Goal: Task Accomplishment & Management: Use online tool/utility

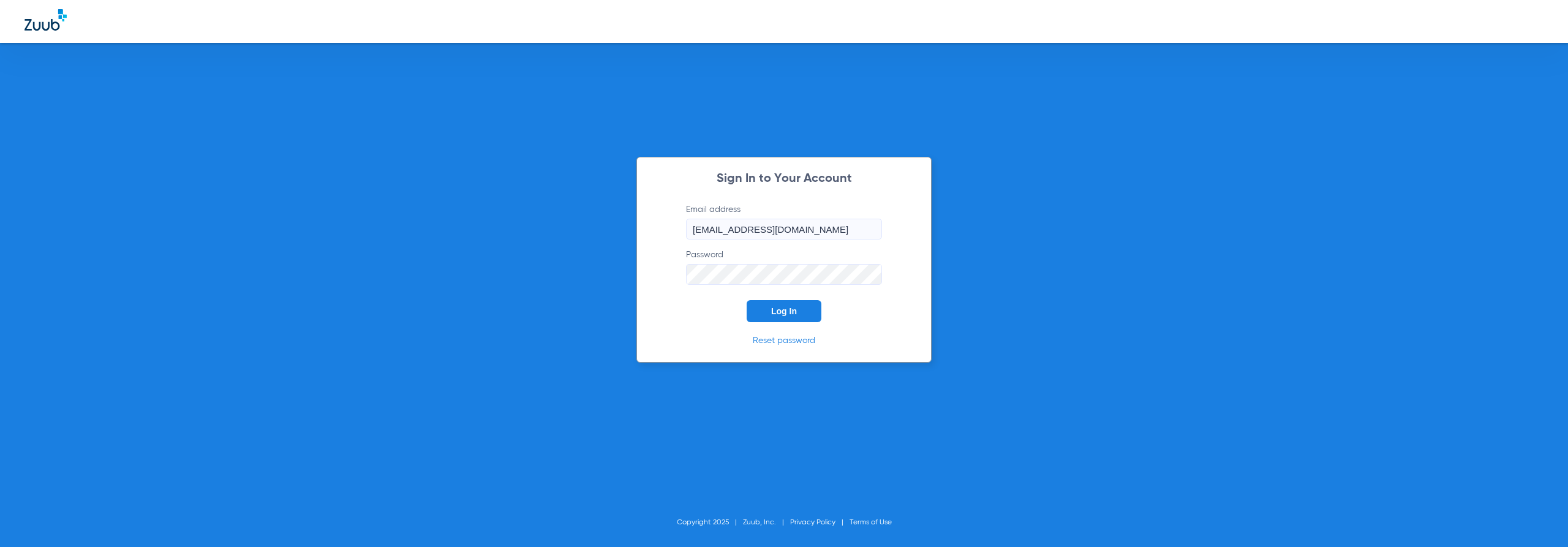
click at [814, 313] on button "Log In" at bounding box center [784, 311] width 75 height 22
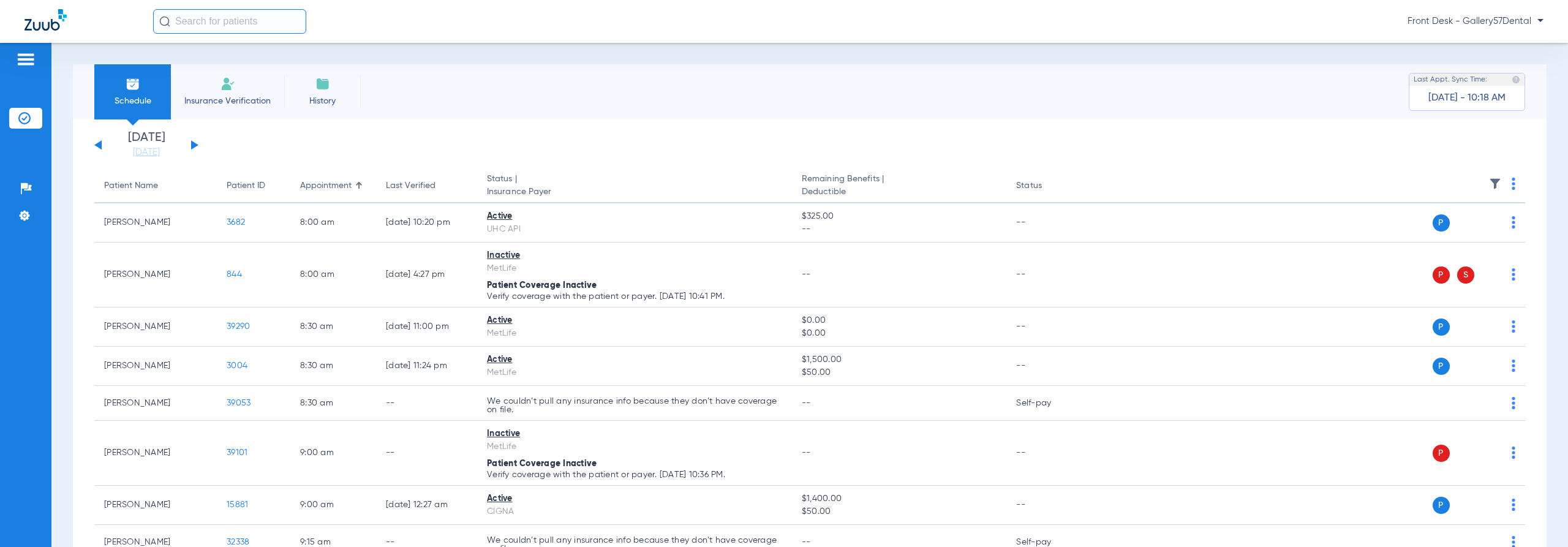
click at [251, 93] on li "Insurance Verification" at bounding box center [227, 92] width 114 height 55
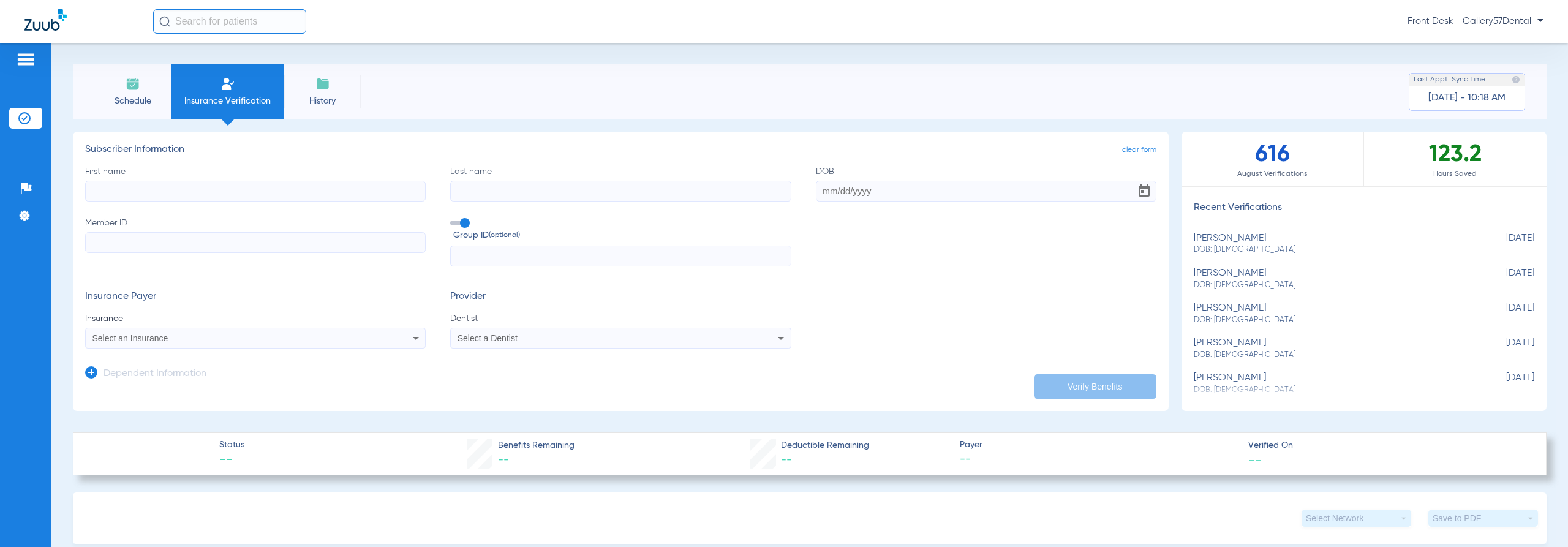
click at [1242, 243] on div "[PERSON_NAME] DOB: [DEMOGRAPHIC_DATA]" at bounding box center [1333, 244] width 279 height 23
type input "[PERSON_NAME]"
type input "[DATE]"
type input "455836825"
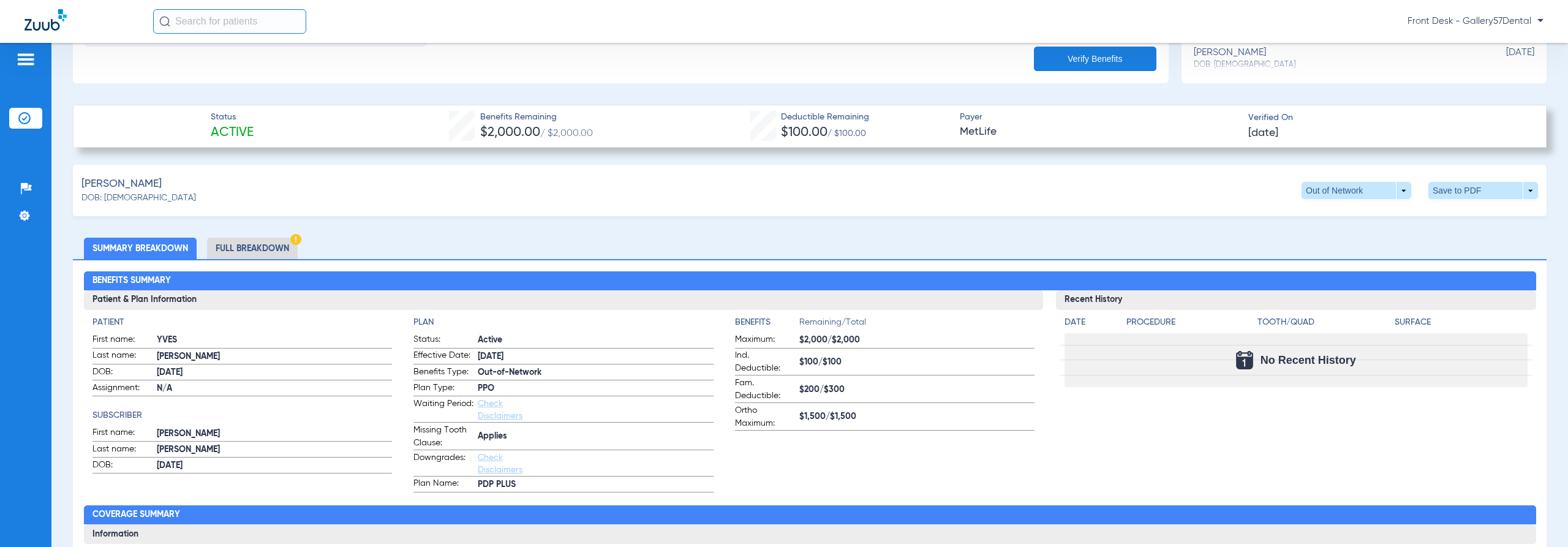
scroll to position [430, 0]
click at [1397, 191] on span at bounding box center [1356, 191] width 109 height 17
click at [1397, 191] on div at bounding box center [784, 273] width 1568 height 547
click at [1453, 191] on span at bounding box center [1483, 191] width 109 height 17
click at [1380, 204] on button "insert_drive_file Save to PDF" at bounding box center [1369, 214] width 92 height 25
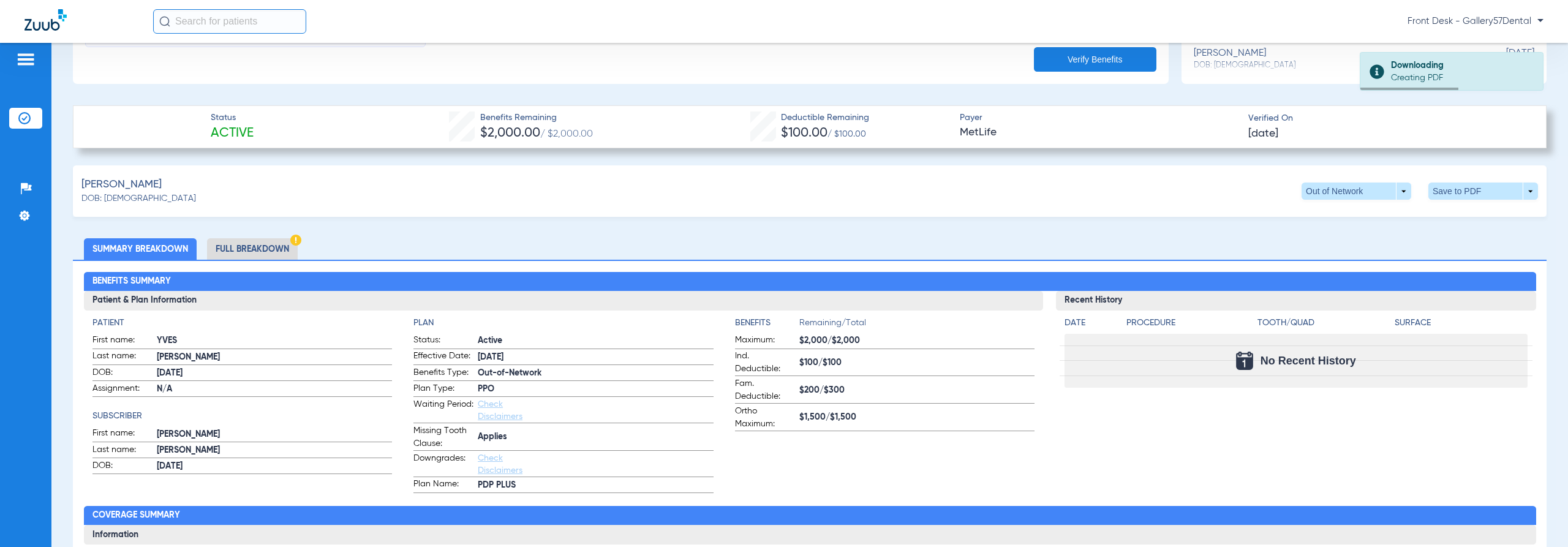
click at [256, 241] on li "Full Breakdown" at bounding box center [252, 249] width 90 height 21
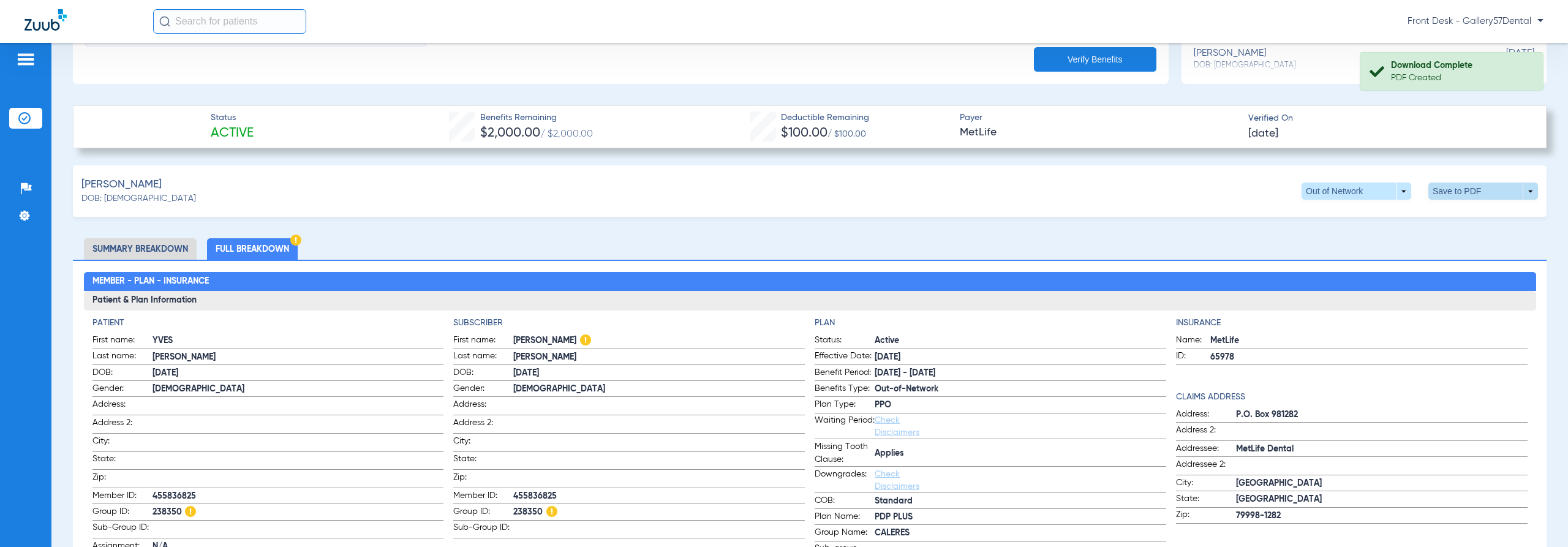
click at [1500, 192] on span at bounding box center [1483, 191] width 109 height 17
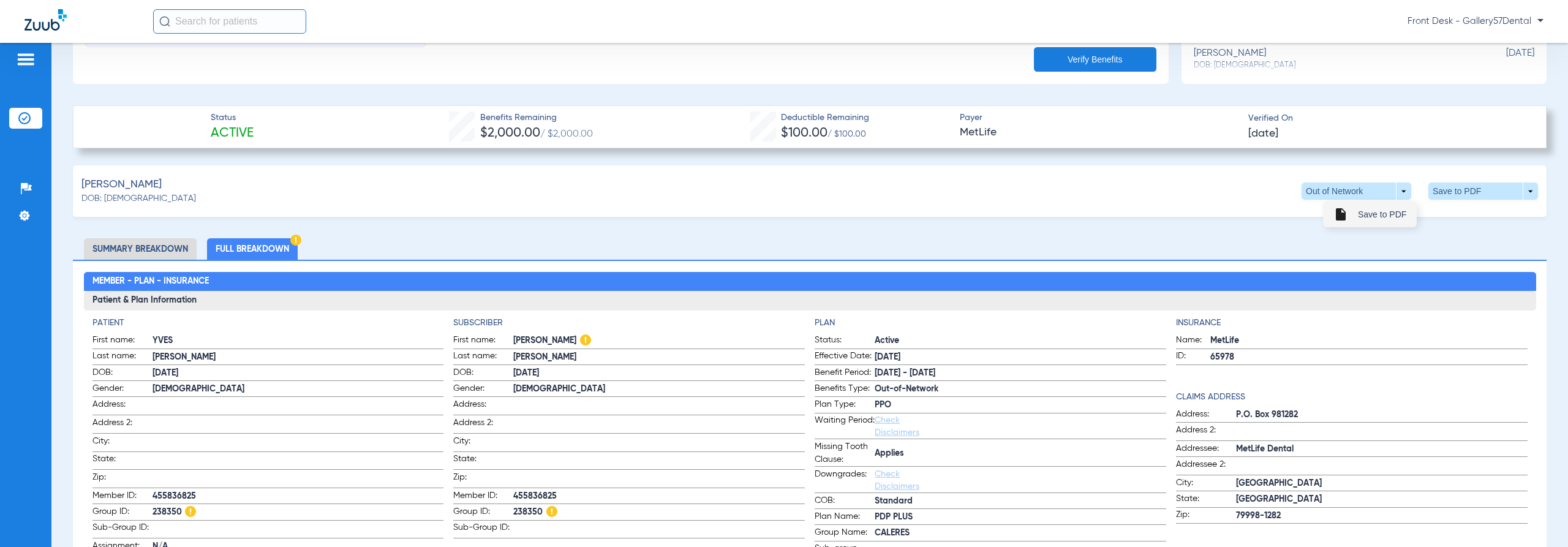
click at [1368, 215] on span "Save to PDF" at bounding box center [1382, 215] width 49 height 8
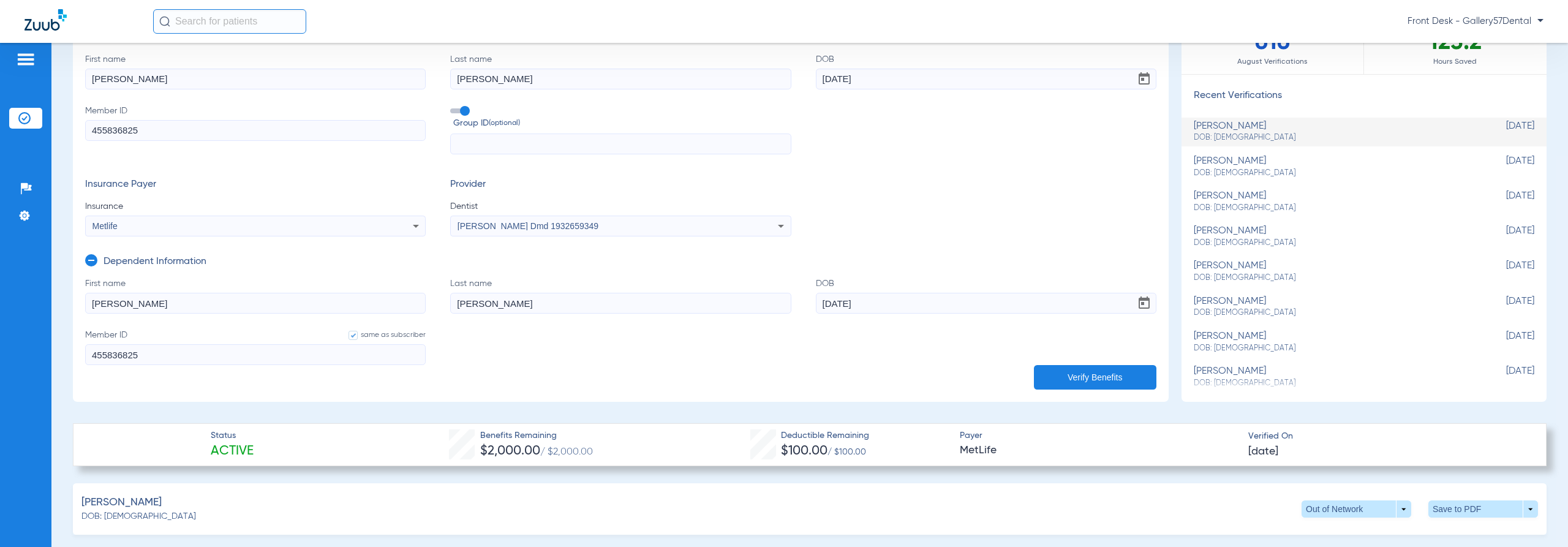
scroll to position [0, 0]
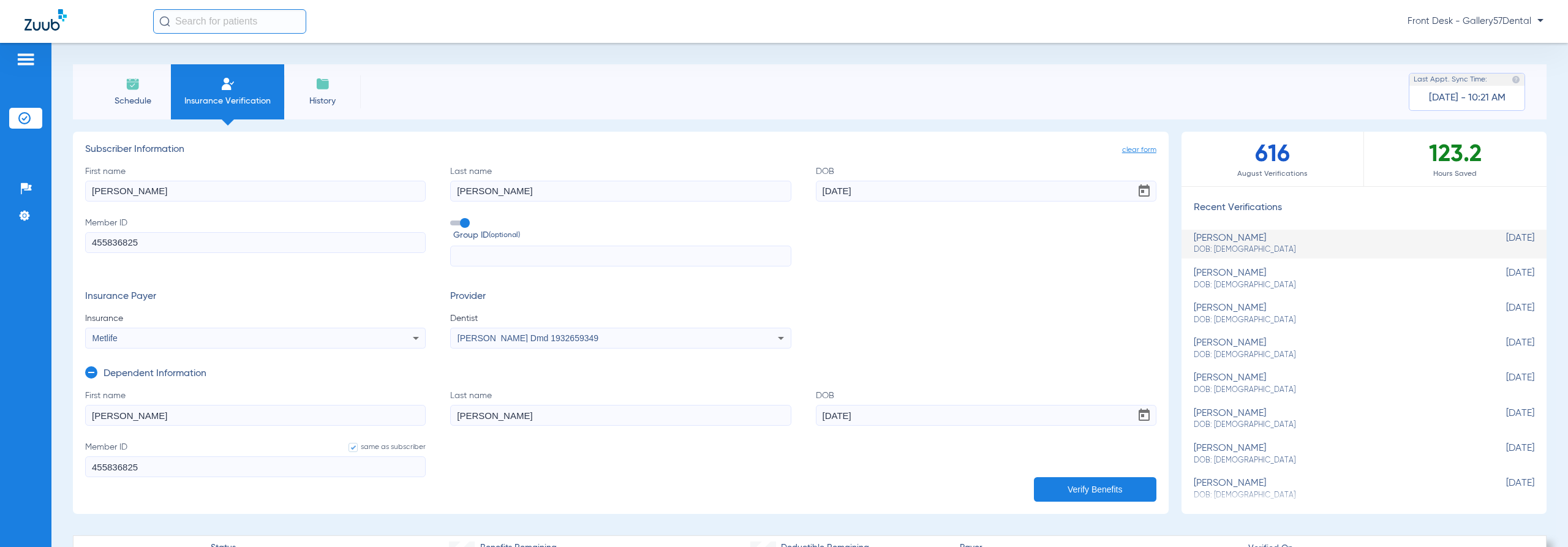
drag, startPoint x: 213, startPoint y: 251, endPoint x: 0, endPoint y: 241, distance: 213.2
click at [0, 241] on div "Patients Insurance Verification Setup Help Center Settings Schedule Insurance V…" at bounding box center [784, 316] width 1568 height 547
drag, startPoint x: 938, startPoint y: 419, endPoint x: 594, endPoint y: 418, distance: 344.0
click at [621, 419] on form "First name [PERSON_NAME] Last name [PERSON_NAME] DOB [DEMOGRAPHIC_DATA] Member …" at bounding box center [621, 441] width 1071 height 103
drag, startPoint x: 957, startPoint y: 193, endPoint x: 271, endPoint y: 193, distance: 686.0
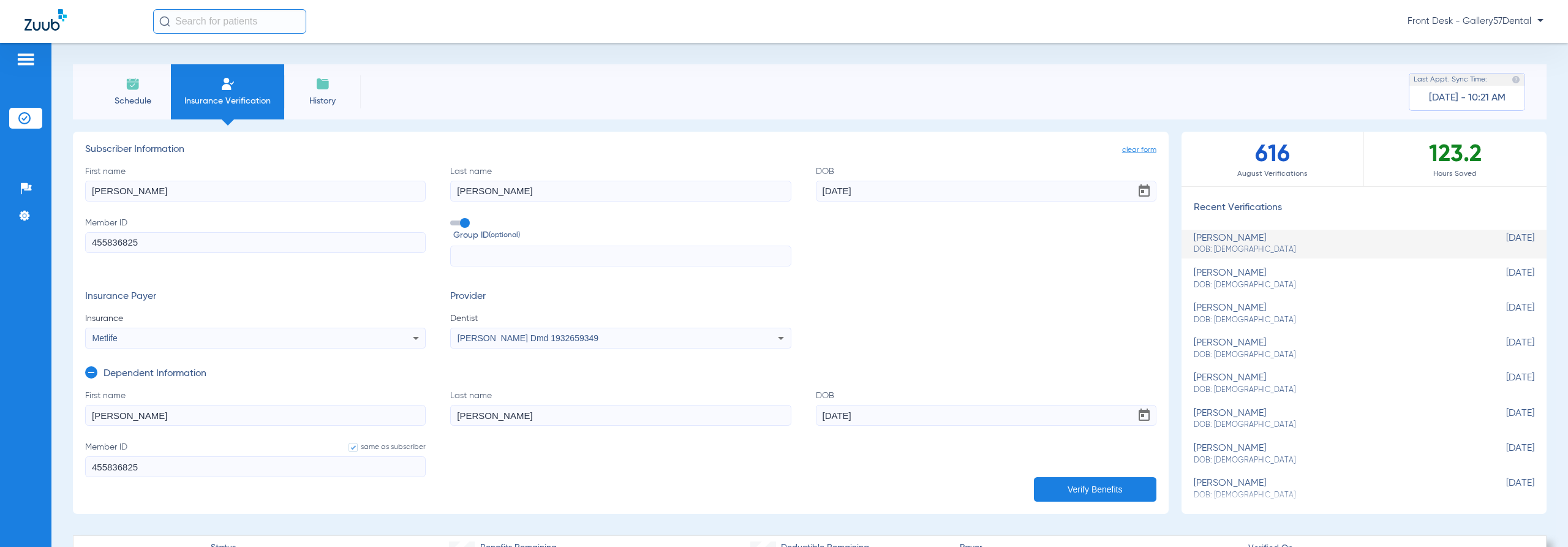
click at [358, 192] on div "First name [PERSON_NAME] Last name [PERSON_NAME] DOB [DEMOGRAPHIC_DATA] Member …" at bounding box center [621, 216] width 1071 height 102
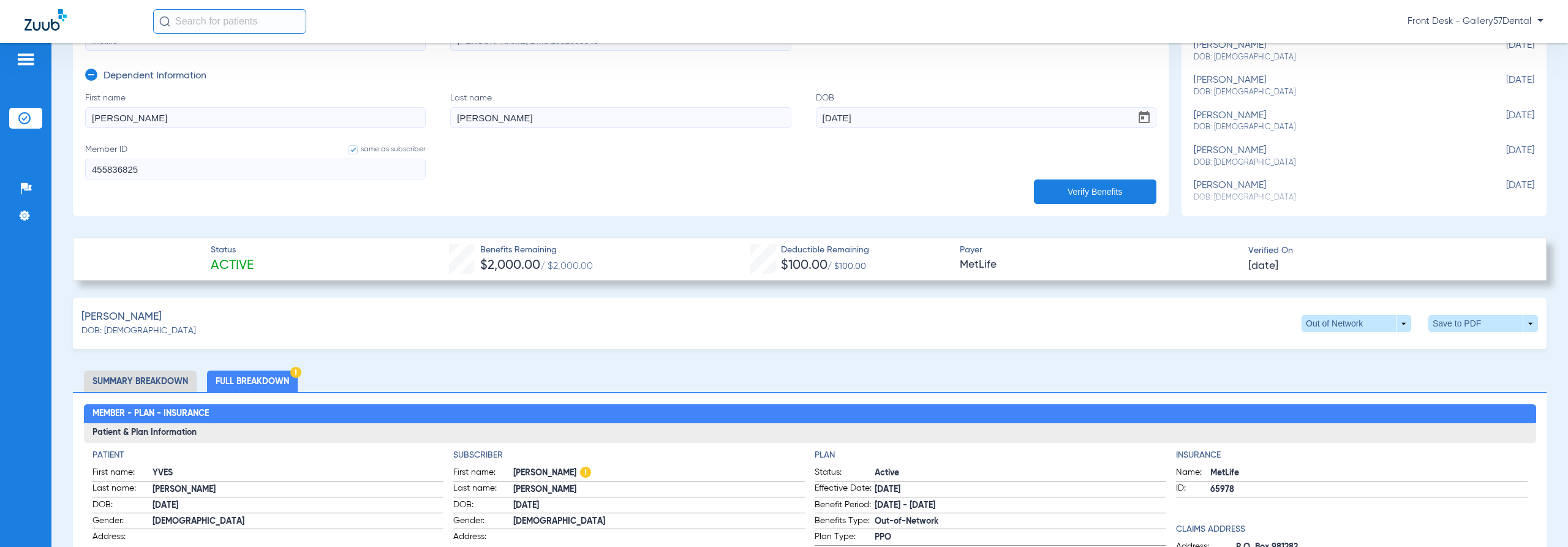
scroll to position [490, 0]
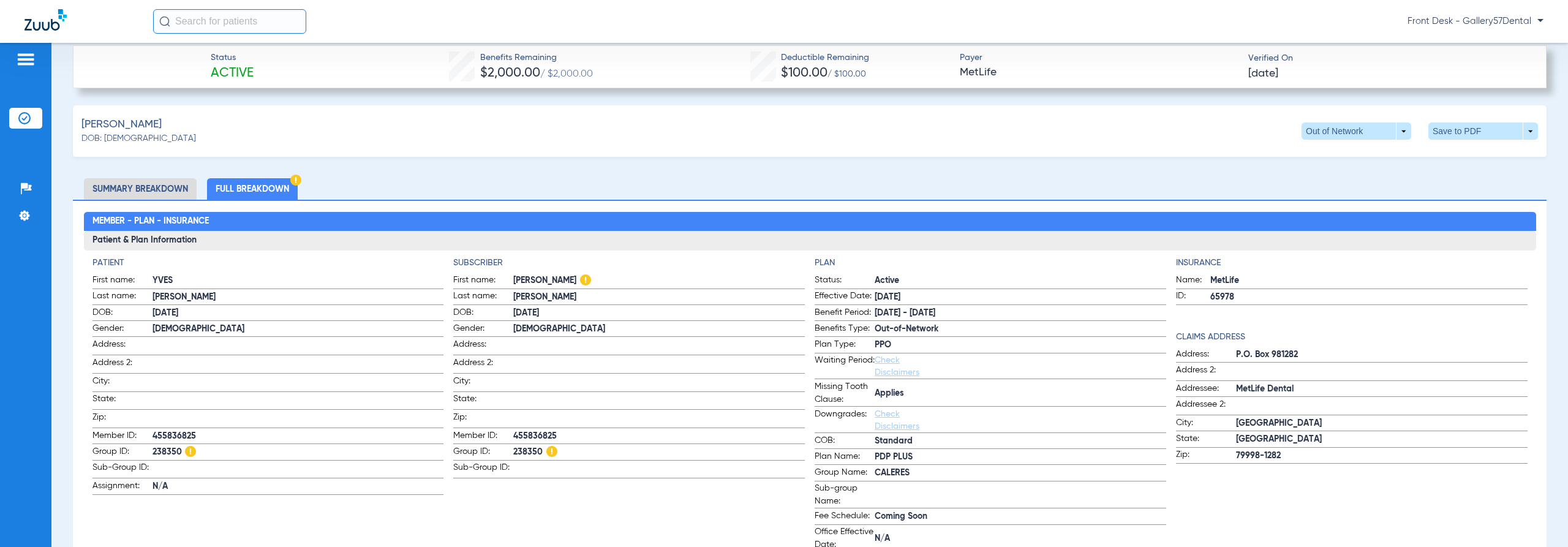
click at [162, 446] on span "238350" at bounding box center [298, 452] width 291 height 13
copy span "238350"
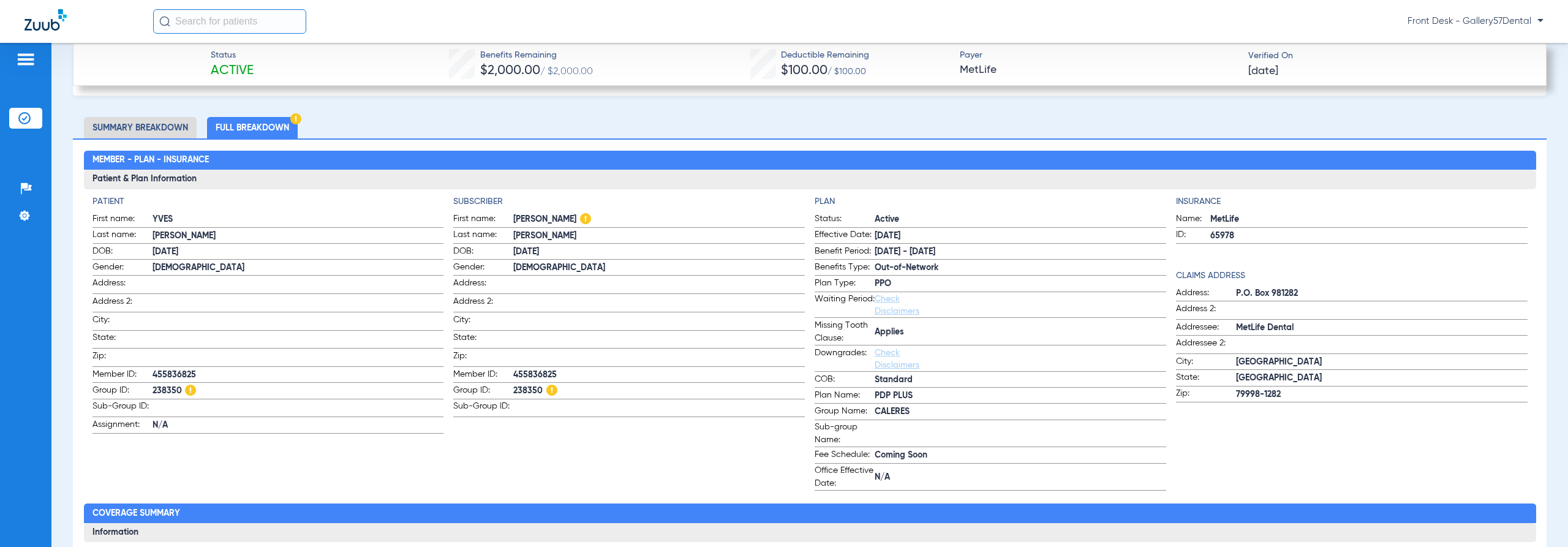
click at [175, 368] on span "455836825" at bounding box center [298, 375] width 291 height 13
copy span "455836825"
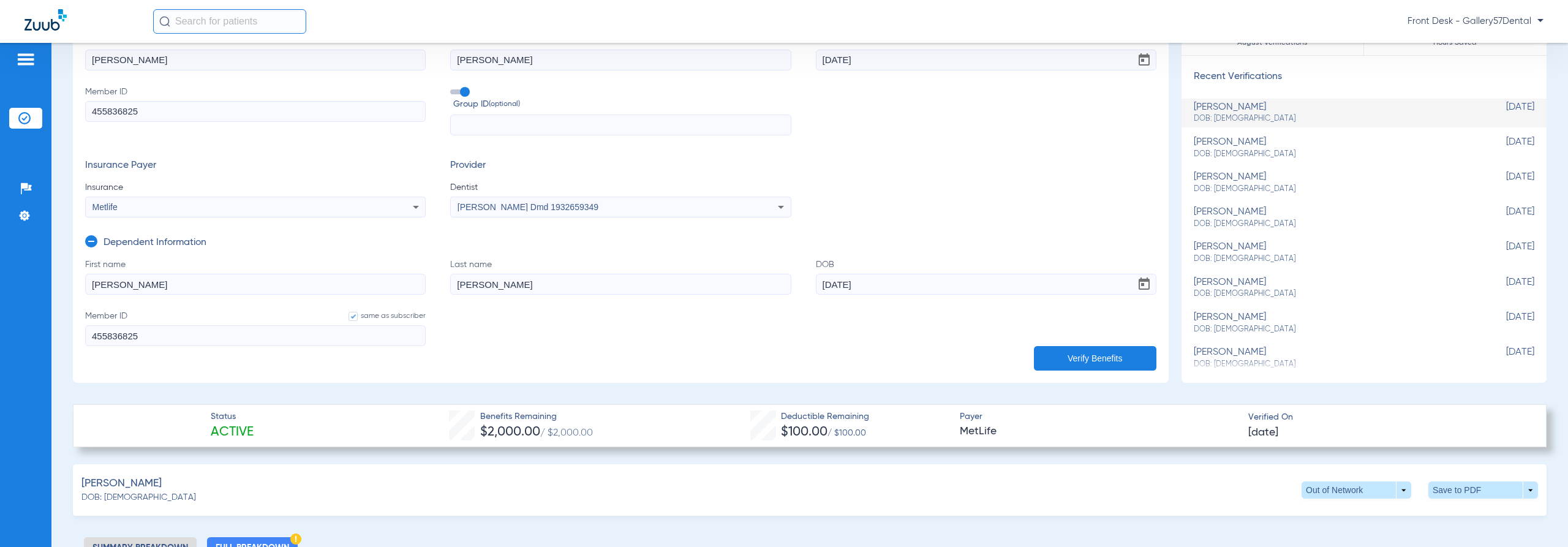
scroll to position [0, 0]
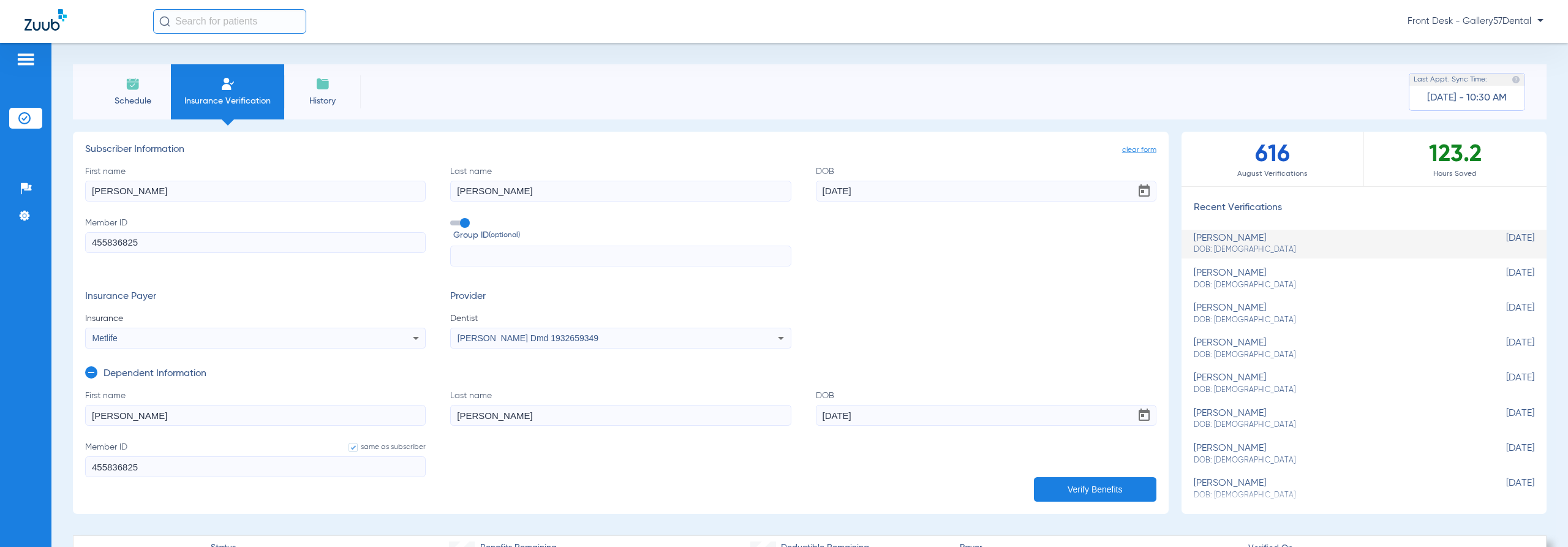
drag, startPoint x: 51, startPoint y: 46, endPoint x: 51, endPoint y: 40, distance: 6.0
click at [51, 45] on div "Patients Insurance Verification Setup Help Center Settings" at bounding box center [25, 316] width 52 height 547
click at [51, 40] on div "Front Desk - Gallery57Dental" at bounding box center [784, 21] width 1568 height 43
click at [60, 24] on img at bounding box center [46, 20] width 42 height 21
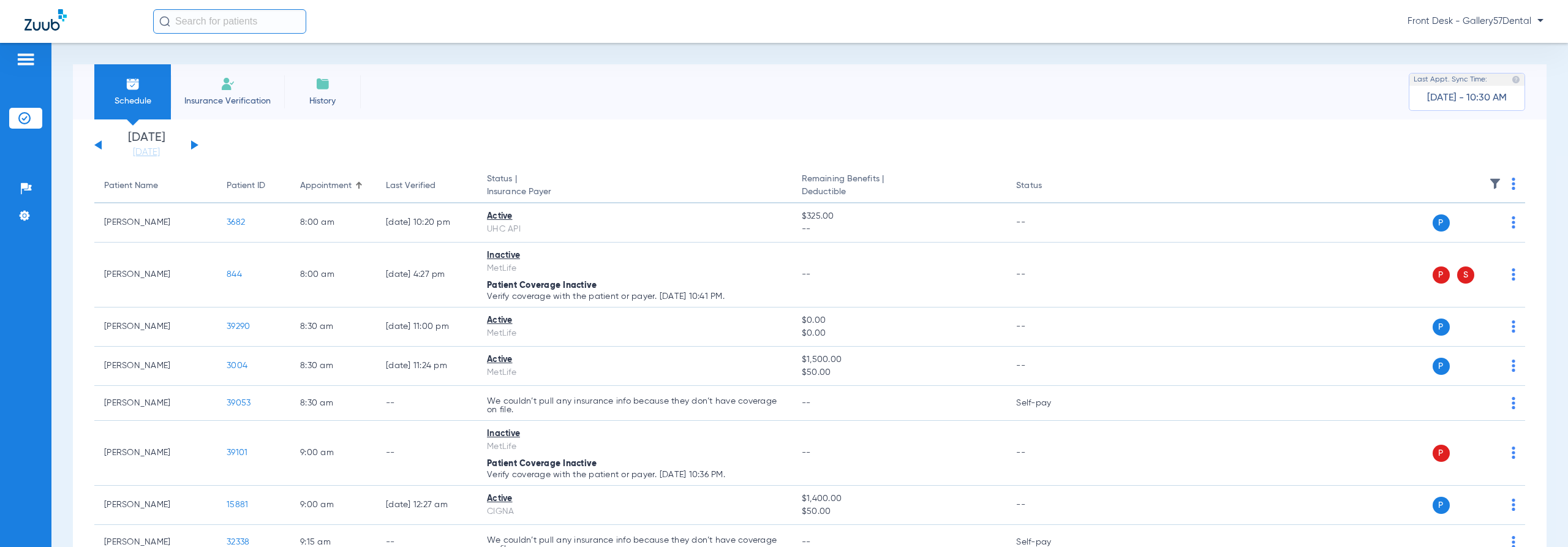
click at [225, 102] on span "Insurance Verification" at bounding box center [227, 101] width 95 height 12
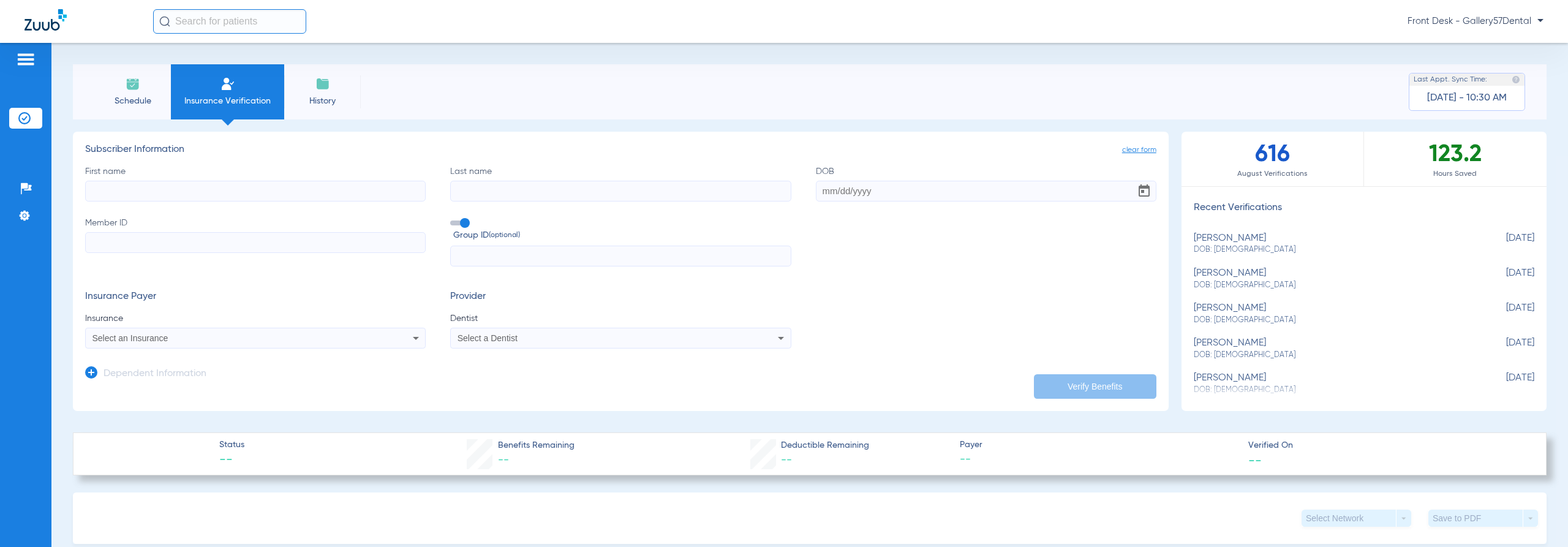
click at [224, 191] on input "First name" at bounding box center [255, 191] width 341 height 21
type input "[PERSON_NAME]"
type input "Teller"
paste input "[DATE]"
type input "[DATE]"
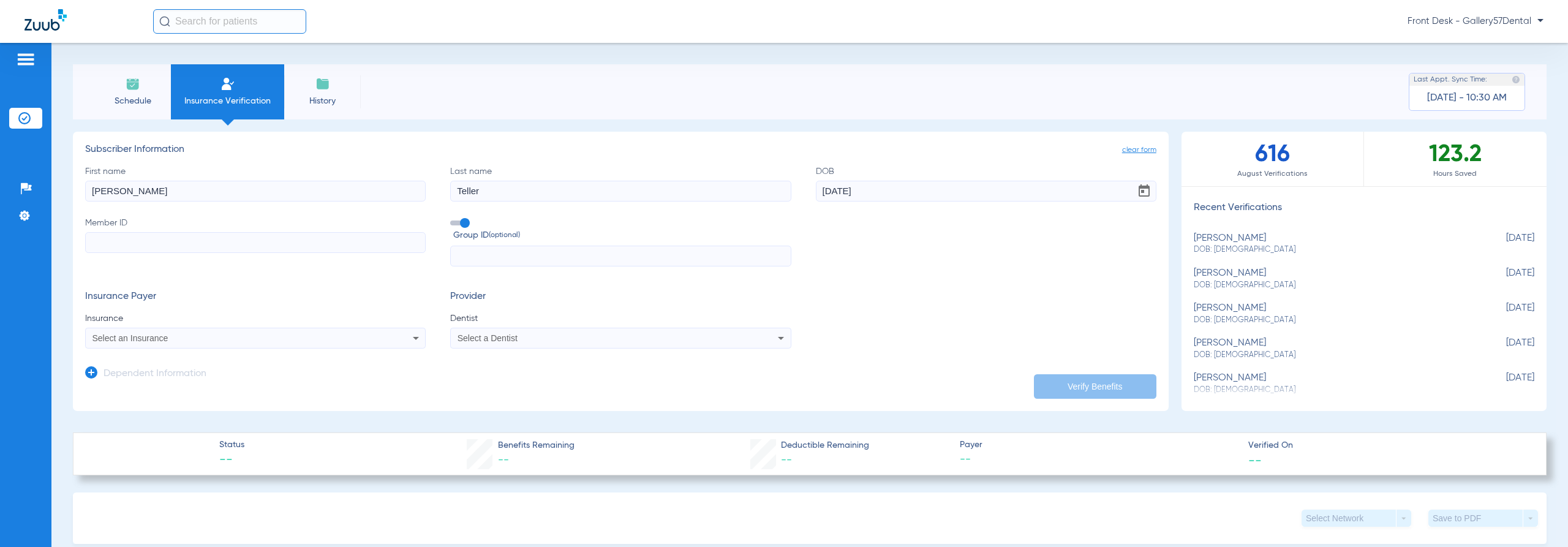
click at [183, 248] on input "Member ID" at bounding box center [255, 243] width 341 height 21
type input "936227563"
click at [290, 334] on div "Select an Insurance" at bounding box center [223, 338] width 262 height 8
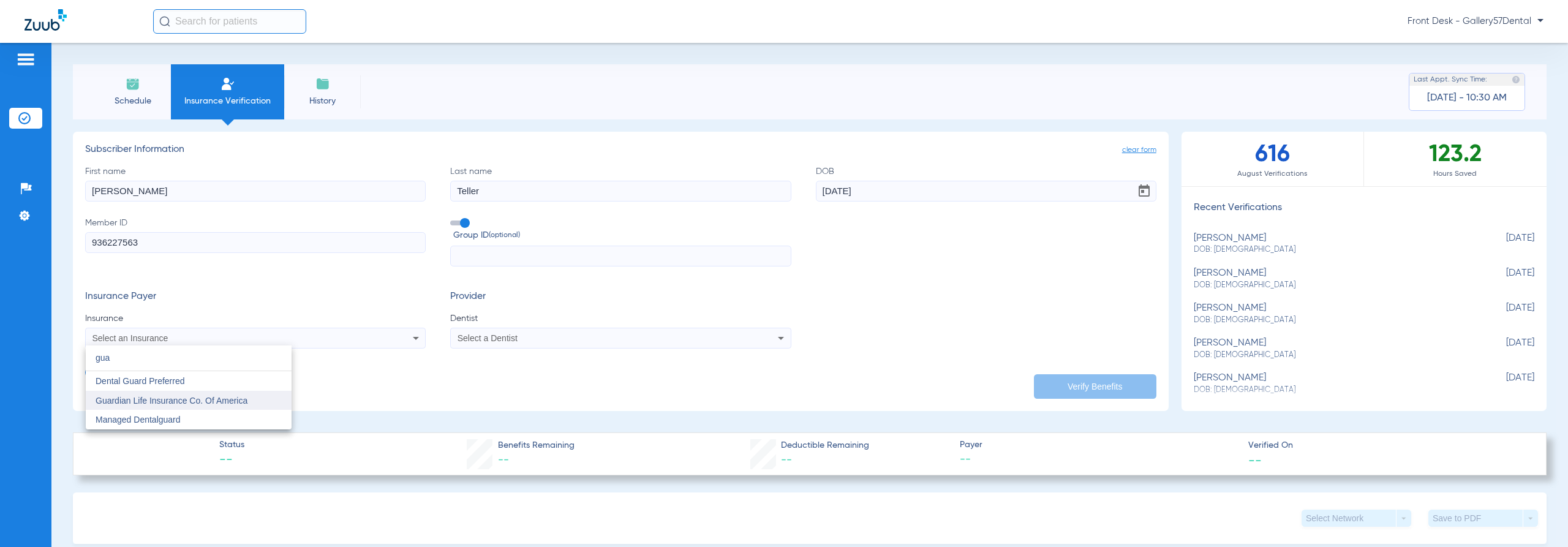
type input "gua"
click at [243, 408] on mat-option "Guardian Life Insurance Co. Of America" at bounding box center [188, 401] width 206 height 20
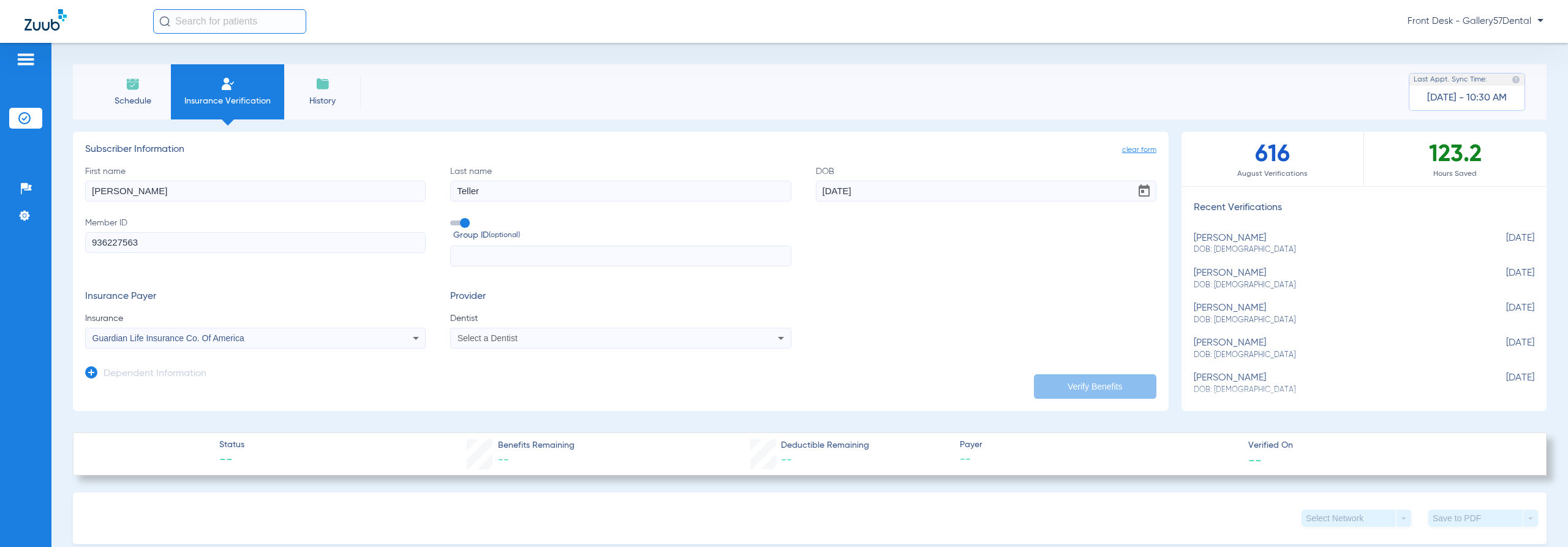
click at [512, 334] on span "Select a Dentist" at bounding box center [487, 338] width 60 height 10
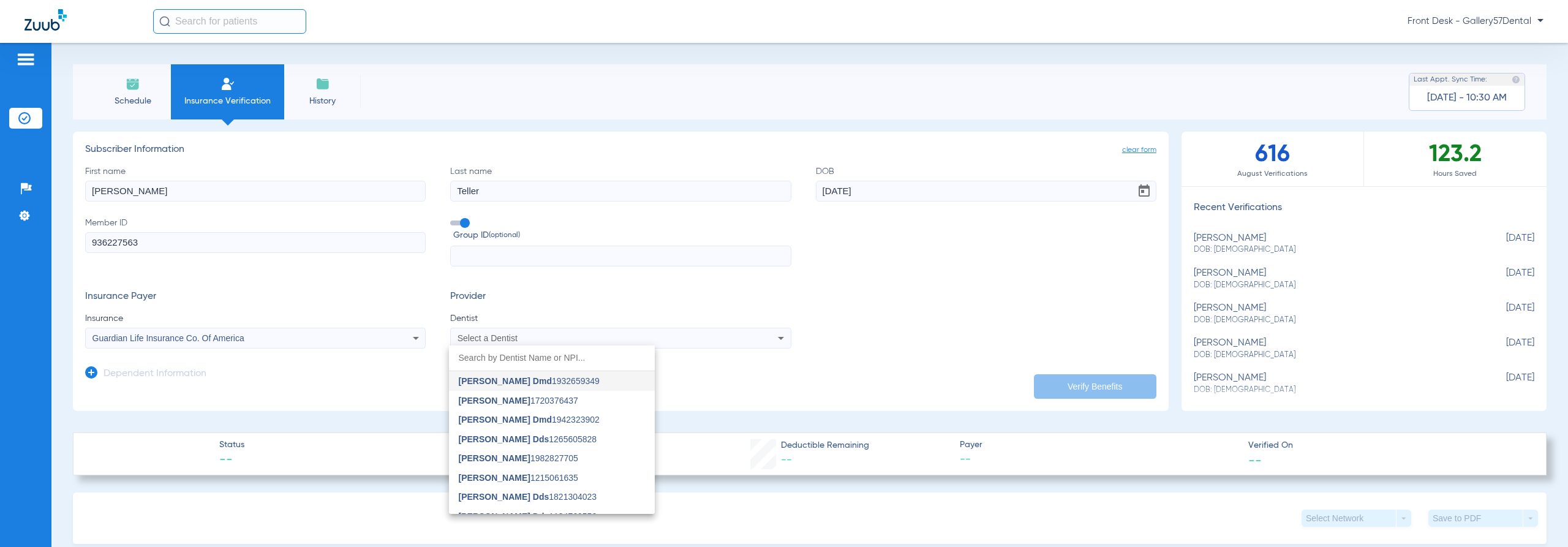
click at [522, 377] on span "[PERSON_NAME] Dmd" at bounding box center [505, 381] width 93 height 10
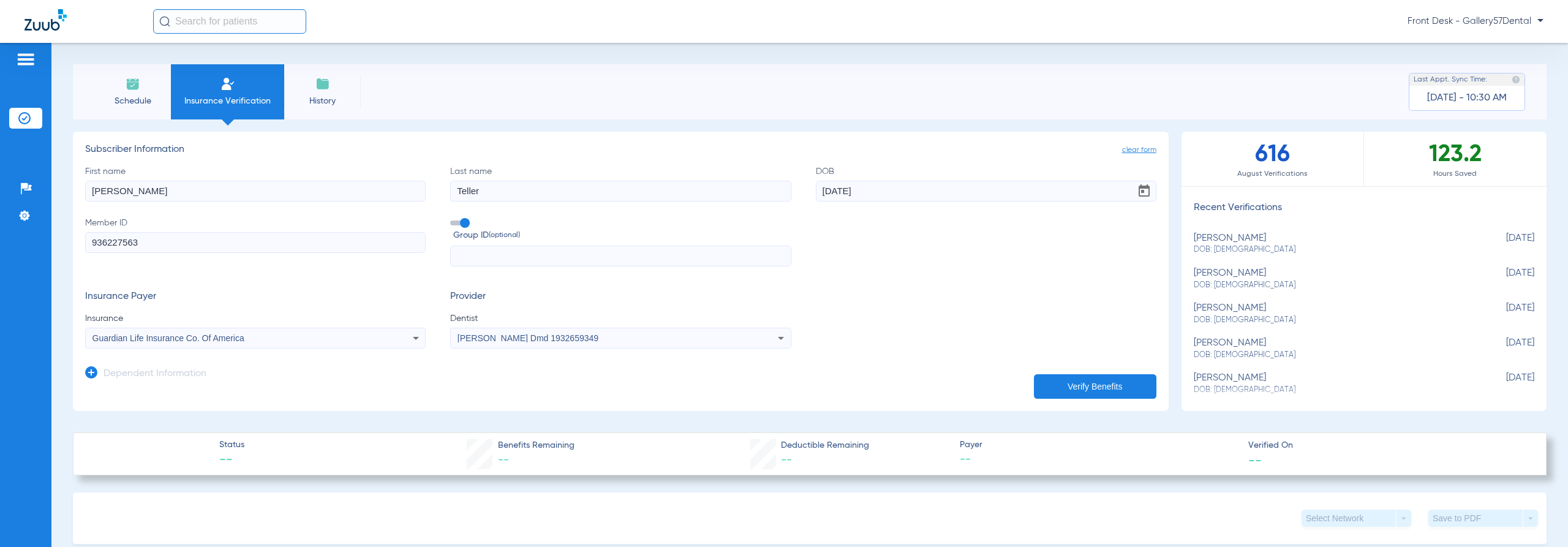
click at [1072, 374] on button "Verify Benefits" at bounding box center [1095, 386] width 123 height 25
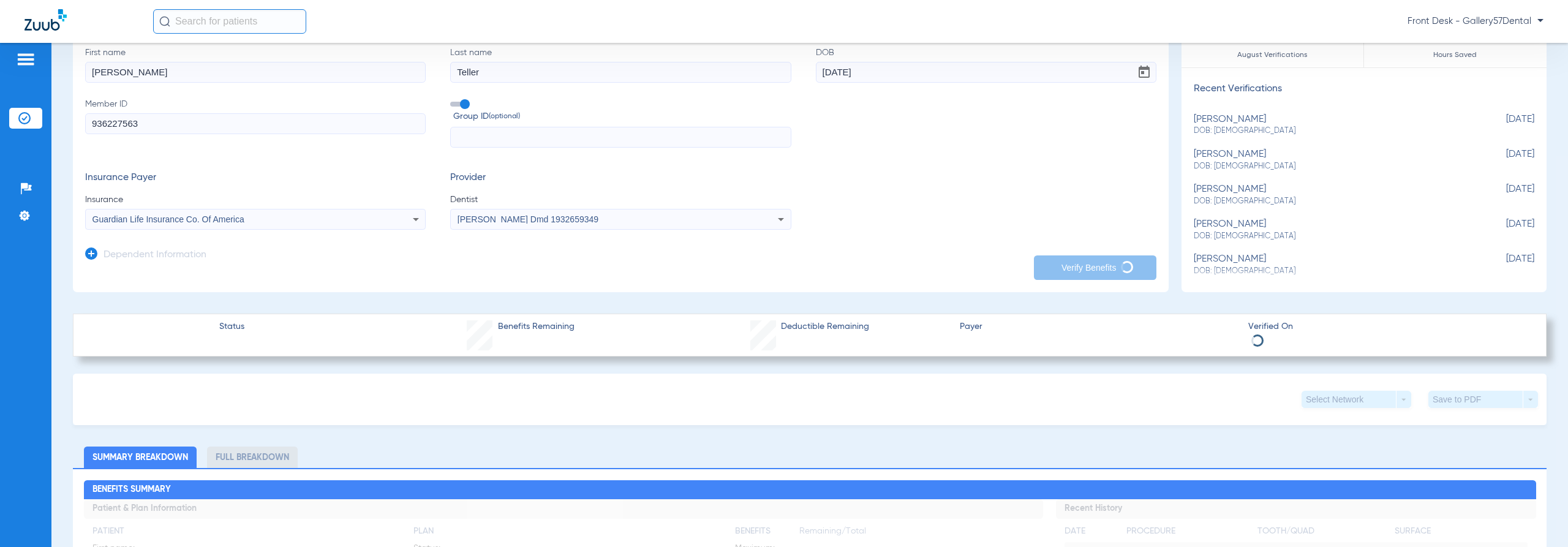
scroll to position [306, 0]
